Goal: Find specific page/section: Find specific page/section

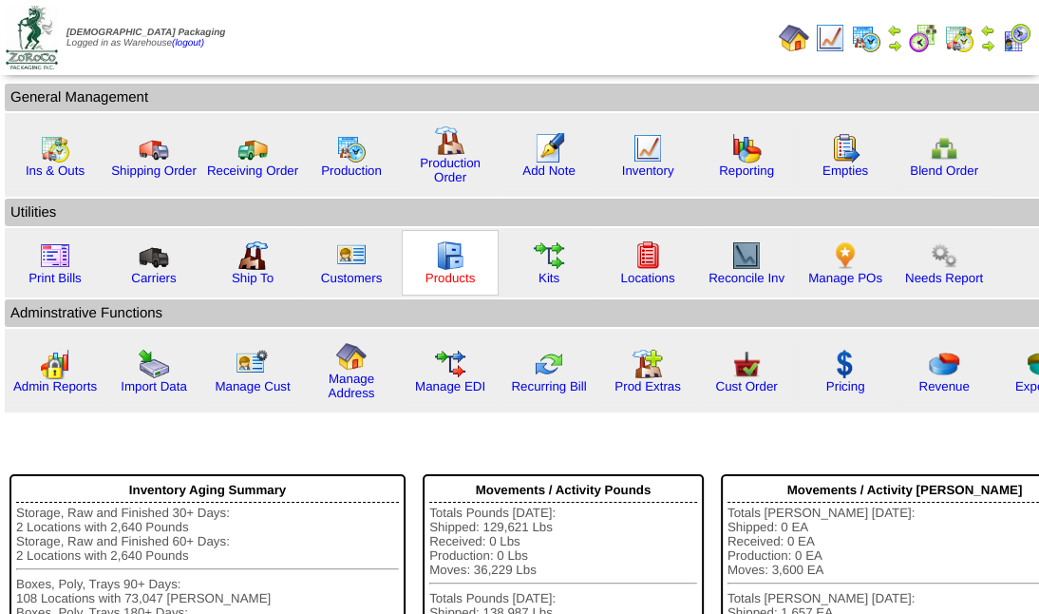
click at [453, 277] on link "Products" at bounding box center [451, 278] width 50 height 14
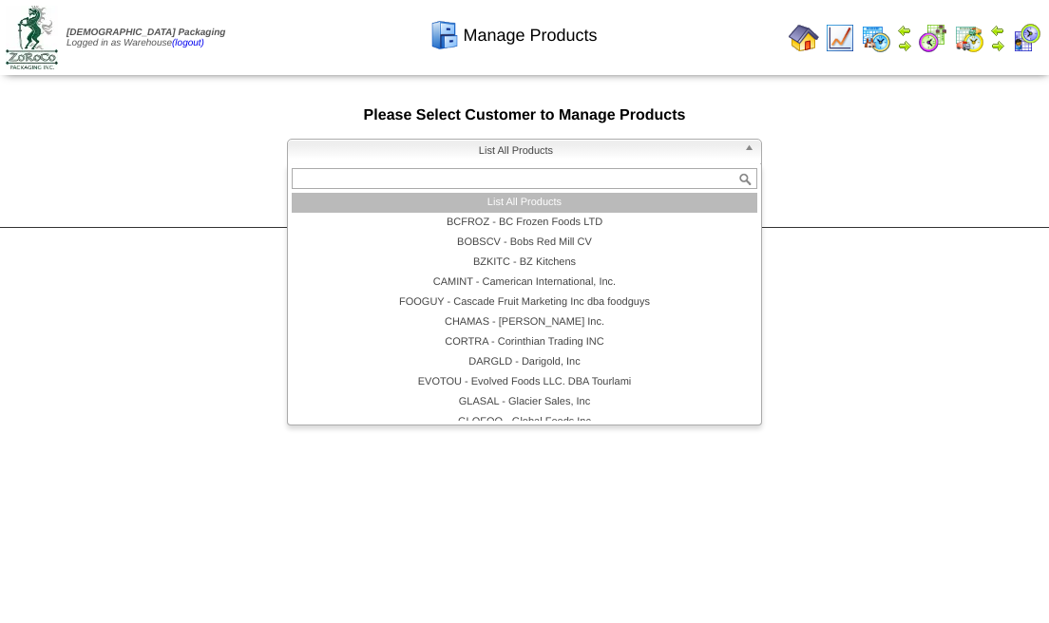
click at [477, 151] on span "List All Products" at bounding box center [516, 151] width 441 height 23
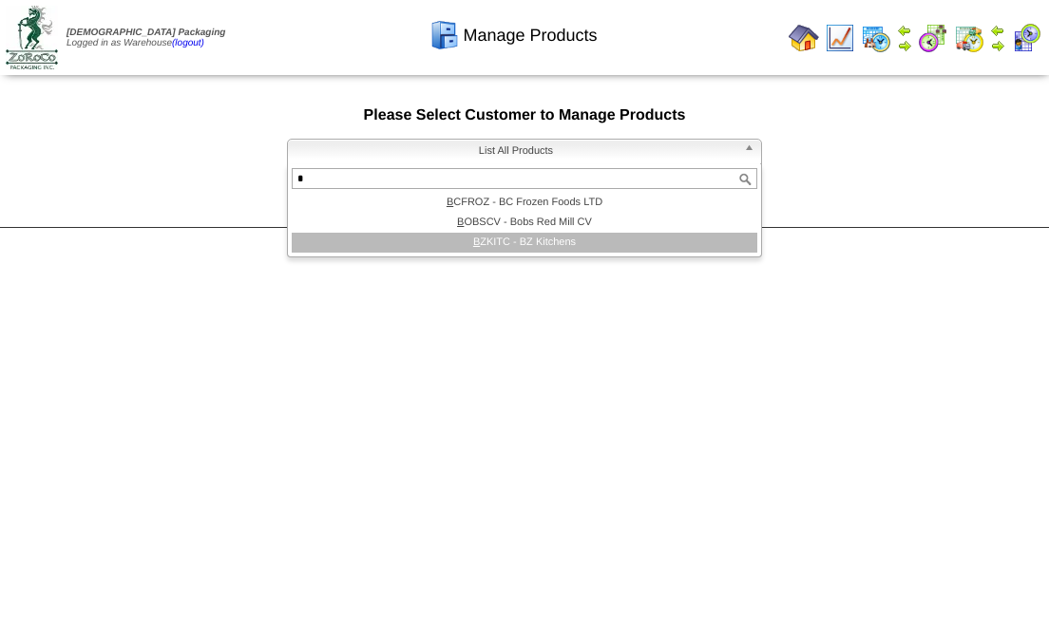
type input "*"
click at [580, 252] on li "B ZKITC - BZ Kitchens" at bounding box center [525, 243] width 466 height 20
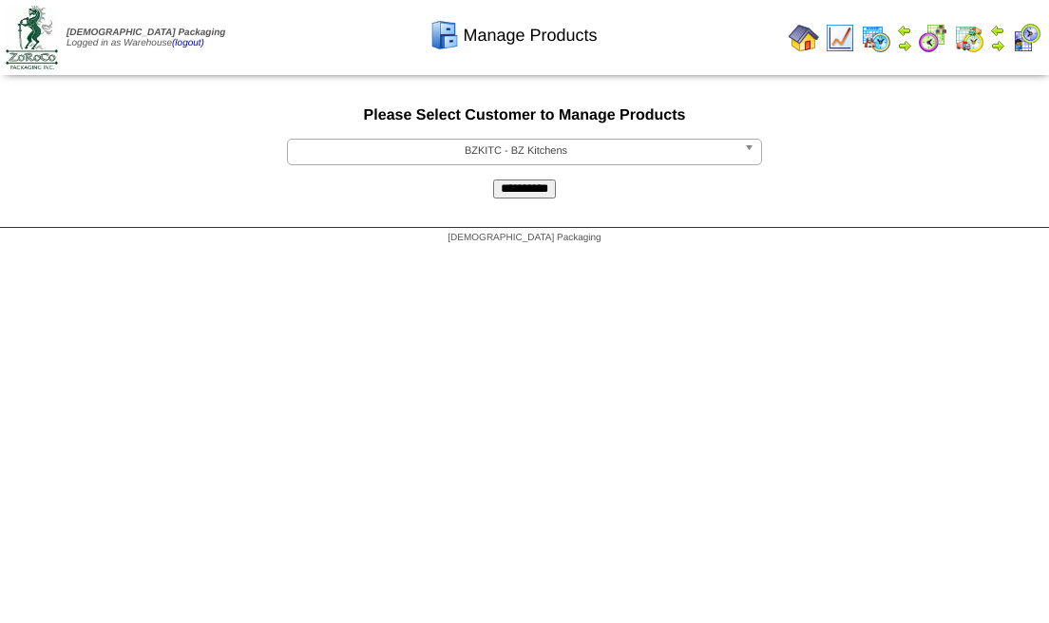
click at [542, 190] on input "**********" at bounding box center [524, 189] width 63 height 19
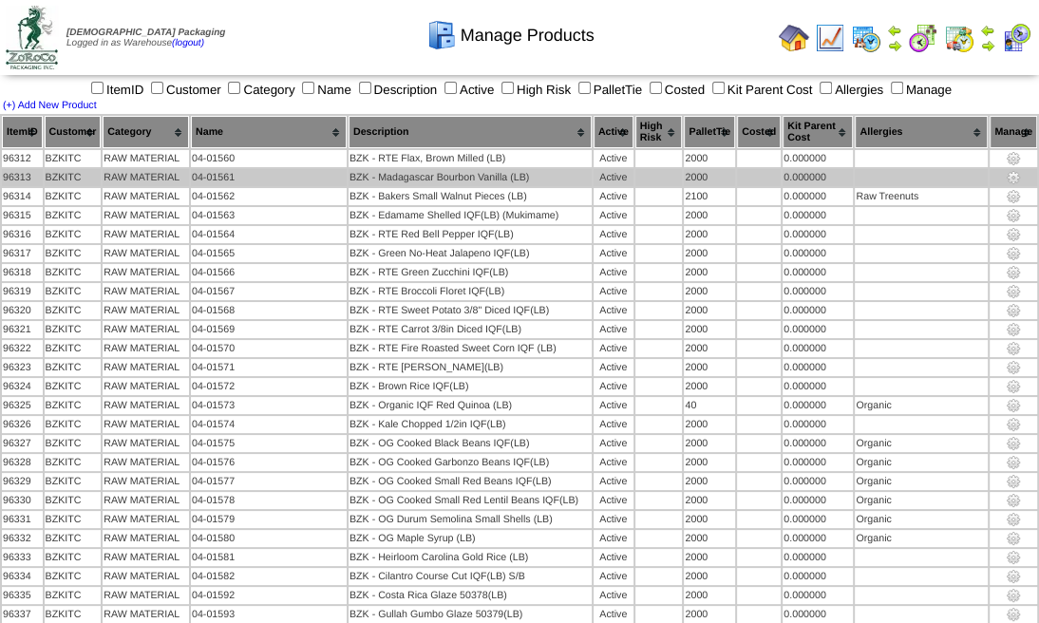
scroll to position [354, 0]
